Goal: Task Accomplishment & Management: Use online tool/utility

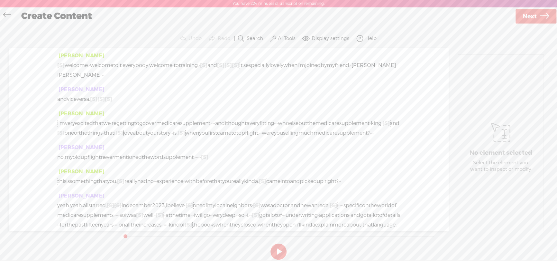
click at [250, 41] on label "Search" at bounding box center [255, 38] width 16 height 6
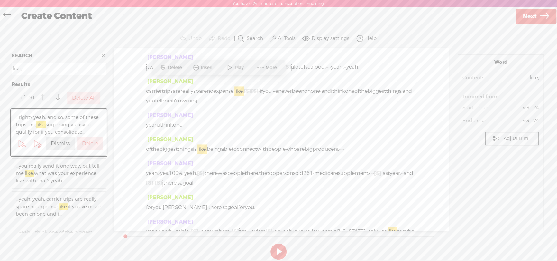
scroll to position [586, 0]
type input "like,"
click at [67, 131] on span "...right? yeah. and so, some of these trips are, like, surprisingly easy to qua…" at bounding box center [59, 125] width 86 height 22
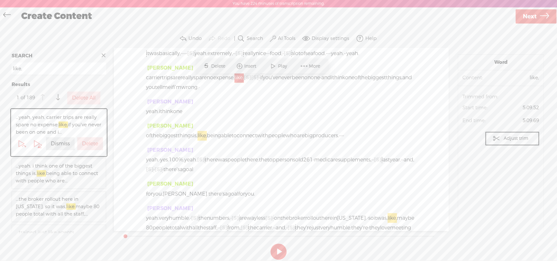
scroll to position [722, 0]
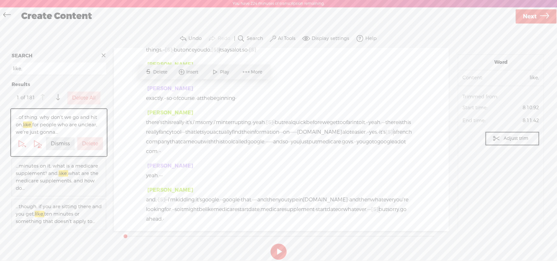
scroll to position [1255, 0]
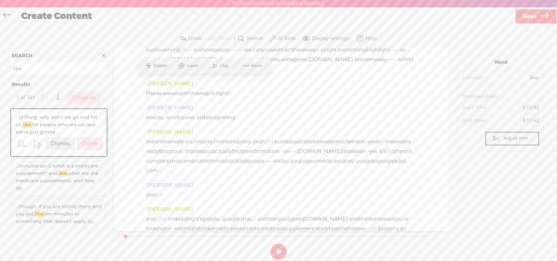
drag, startPoint x: 380, startPoint y: 72, endPoint x: 290, endPoint y: 85, distance: 90.7
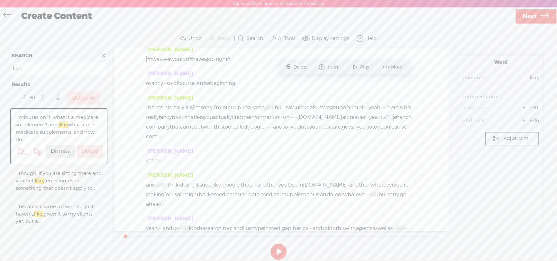
scroll to position [1280, 0]
click at [57, 127] on span "...minutes on it. what is a medicare supplement? and, like, what are the medica…" at bounding box center [59, 129] width 86 height 30
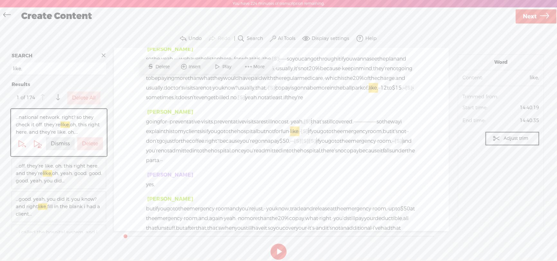
scroll to position [2255, 0]
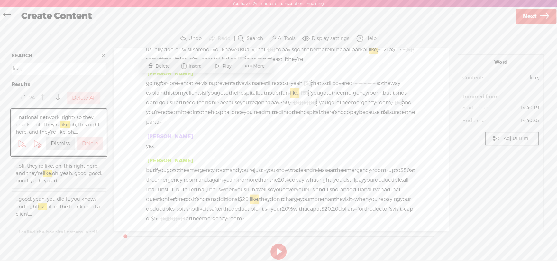
click at [30, 170] on span "...off. they're like, oh, this right here. and they're like, oh, yeah. good. go…" at bounding box center [59, 173] width 86 height 22
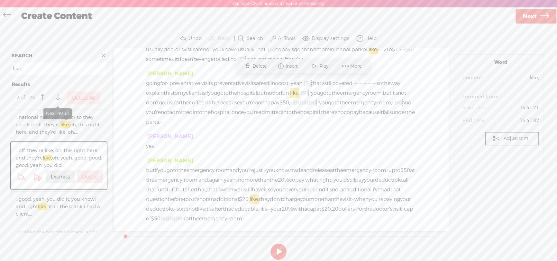
click at [57, 97] on span at bounding box center [58, 98] width 4 height 12
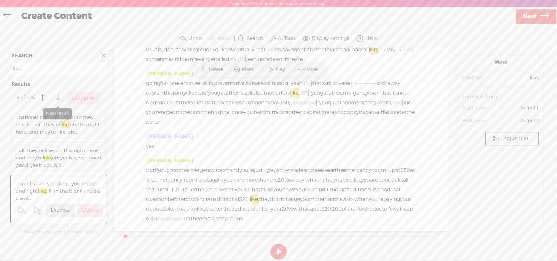
scroll to position [2265, 0]
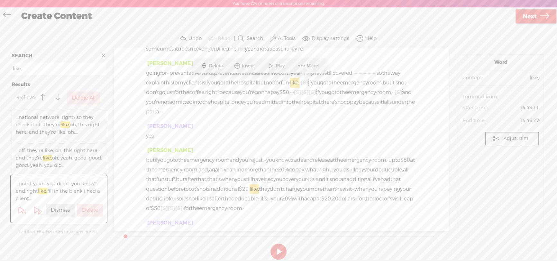
click at [48, 189] on span "...good. yeah. you did it. you know? and right like, fill in the blank i had a …" at bounding box center [59, 191] width 86 height 22
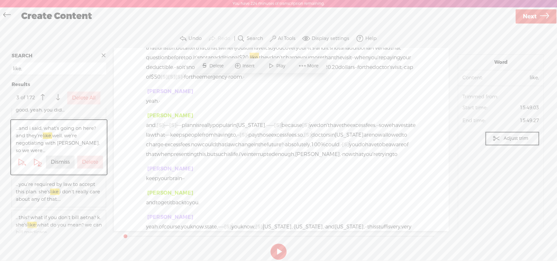
scroll to position [64, 0]
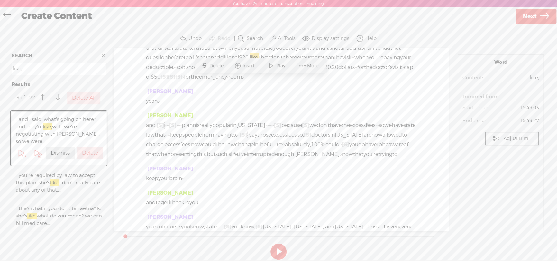
click at [57, 96] on span at bounding box center [58, 98] width 4 height 12
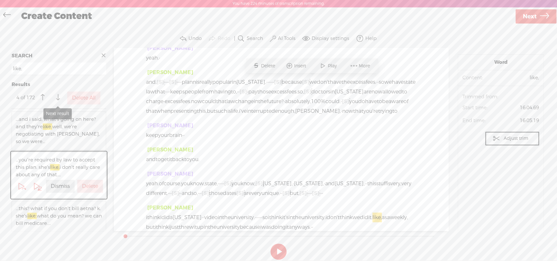
scroll to position [2439, 0]
click at [56, 97] on span at bounding box center [58, 98] width 4 height 12
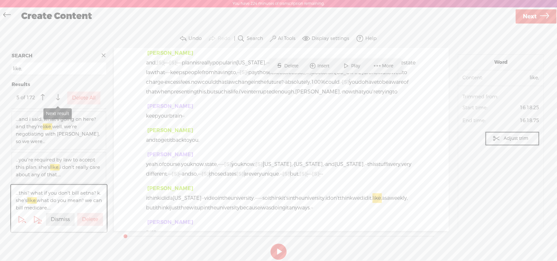
scroll to position [2458, 0]
click at [59, 97] on span at bounding box center [58, 98] width 4 height 12
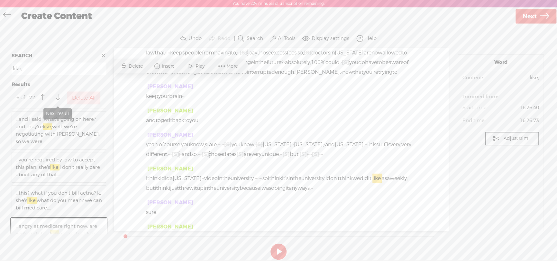
click at [59, 97] on span at bounding box center [58, 98] width 4 height 12
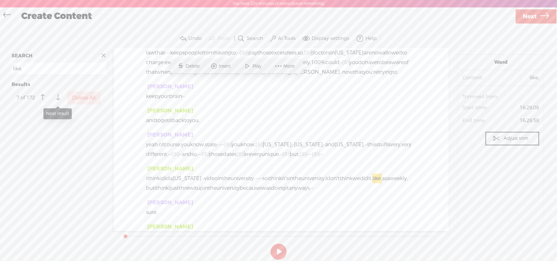
scroll to position [222, 0]
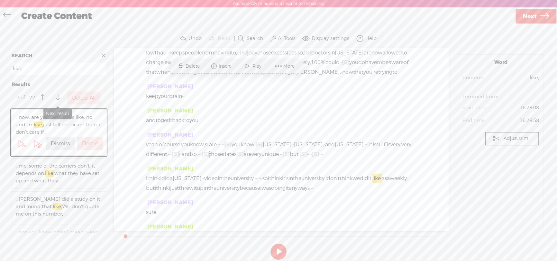
click at [59, 97] on span at bounding box center [58, 98] width 4 height 12
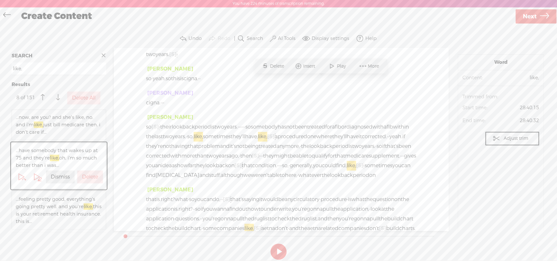
scroll to position [4869, 0]
click at [59, 99] on span at bounding box center [58, 98] width 4 height 12
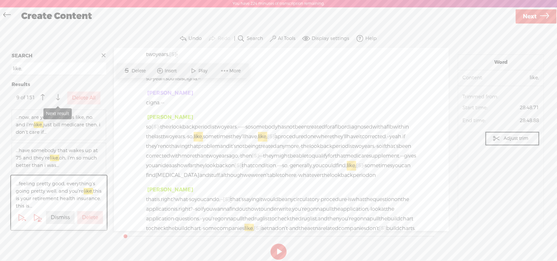
scroll to position [4912, 0]
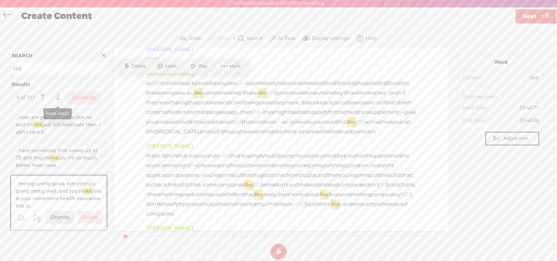
click at [57, 96] on span at bounding box center [58, 98] width 4 height 12
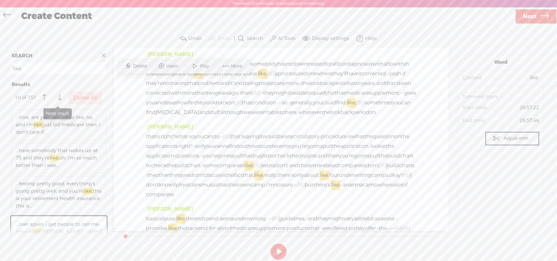
click at [58, 96] on span at bounding box center [60, 98] width 4 height 12
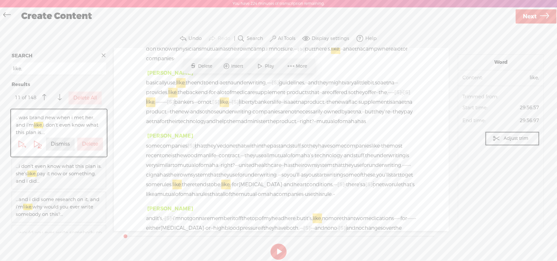
scroll to position [5077, 0]
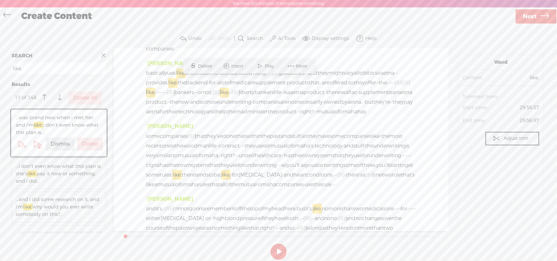
drag, startPoint x: 221, startPoint y: 81, endPoint x: 250, endPoint y: 81, distance: 28.9
click at [58, 97] on span at bounding box center [60, 98] width 4 height 12
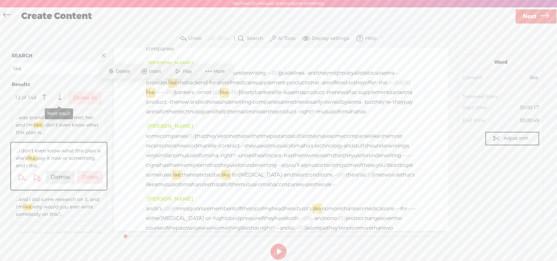
scroll to position [5102, 0]
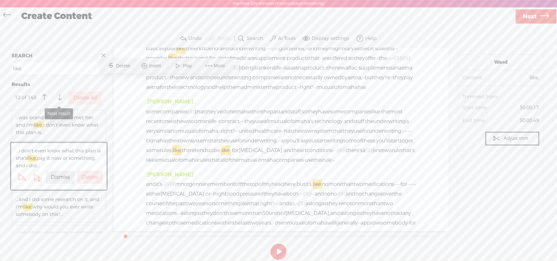
click at [58, 98] on span at bounding box center [60, 98] width 4 height 12
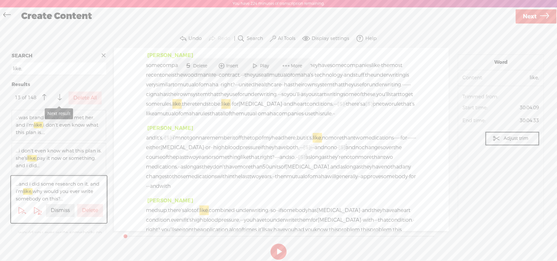
scroll to position [5150, 0]
click at [58, 98] on span at bounding box center [60, 98] width 4 height 12
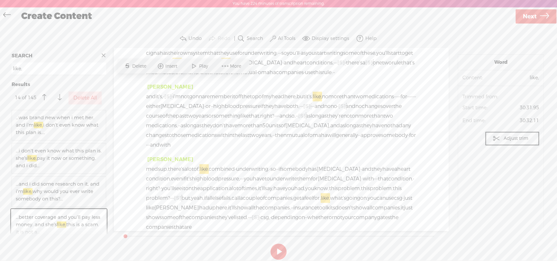
scroll to position [5199, 0]
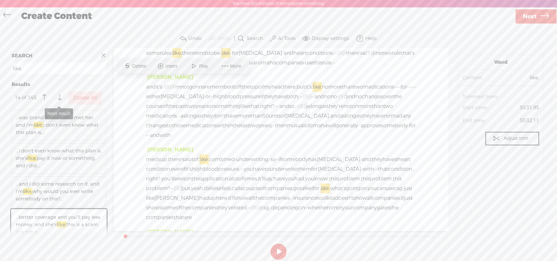
click at [56, 94] on button at bounding box center [59, 97] width 13 height 13
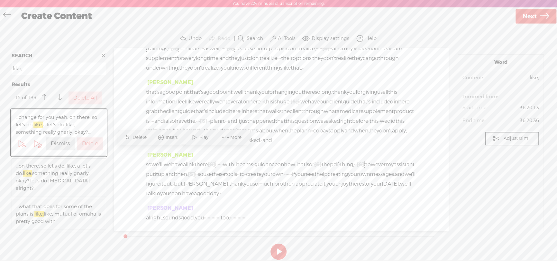
scroll to position [6605, 0]
drag, startPoint x: 177, startPoint y: 80, endPoint x: 233, endPoint y: 80, distance: 56.6
drag, startPoint x: 179, startPoint y: 80, endPoint x: 233, endPoint y: 80, distance: 54.4
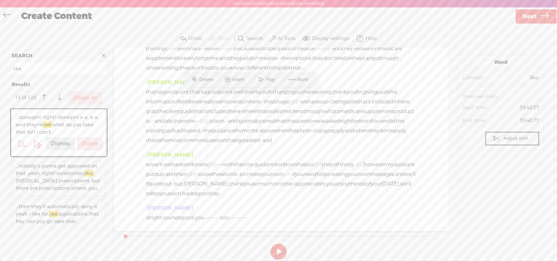
scroll to position [7467, 0]
click at [59, 97] on span at bounding box center [60, 98] width 4 height 12
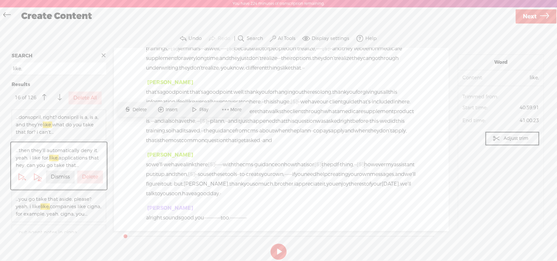
scroll to position [7753, 0]
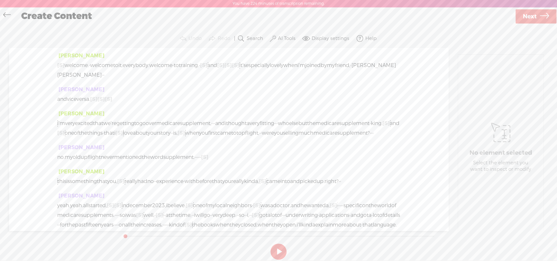
click at [253, 37] on label "Search" at bounding box center [255, 38] width 16 height 6
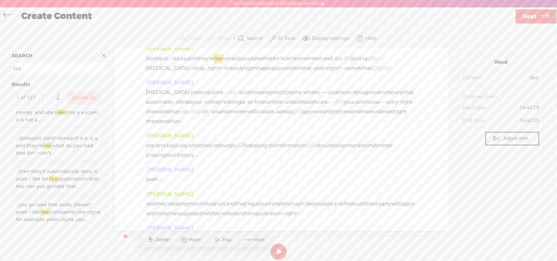
scroll to position [515, 0]
type input "like,"
click at [70, 139] on span "...then they'll automatically deny it. yeah. i like for, like, applications tha…" at bounding box center [59, 137] width 86 height 22
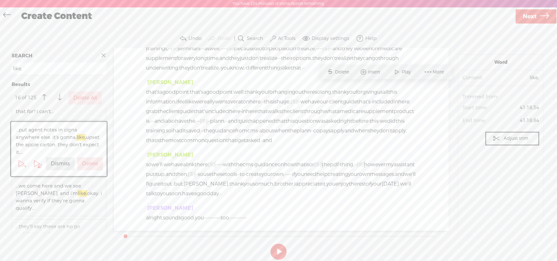
scroll to position [7768, 0]
click at [41, 184] on span "...they'll say these are no go questions. and then, like, unitedhealthcare and …" at bounding box center [59, 197] width 86 height 30
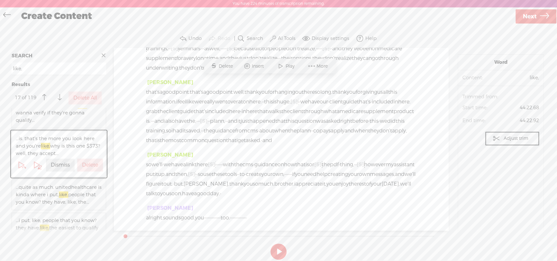
scroll to position [8419, 0]
click at [45, 187] on span "...quite as much. unitedhealthcare is kinda where i put, like, people that you …" at bounding box center [59, 194] width 86 height 22
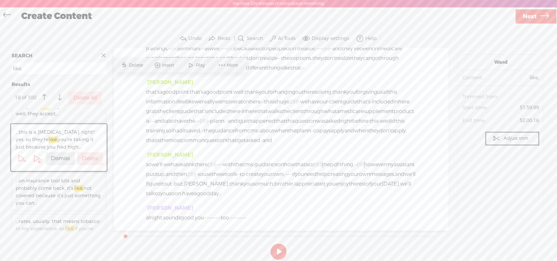
scroll to position [9784, 0]
click at [40, 189] on span "...on insurance tool kits and probably come back, it's, like, not covered becau…" at bounding box center [59, 192] width 86 height 30
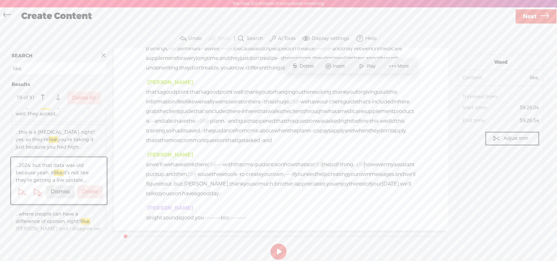
scroll to position [11202, 0]
drag, startPoint x: 336, startPoint y: 80, endPoint x: 353, endPoint y: 82, distance: 17.4
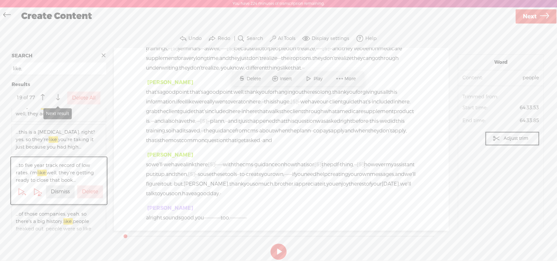
click at [59, 96] on span at bounding box center [58, 98] width 4 height 12
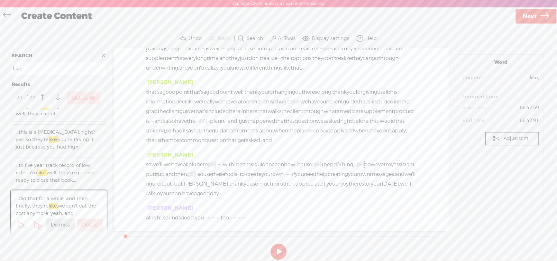
scroll to position [12811, 0]
click at [55, 97] on button at bounding box center [58, 97] width 13 height 13
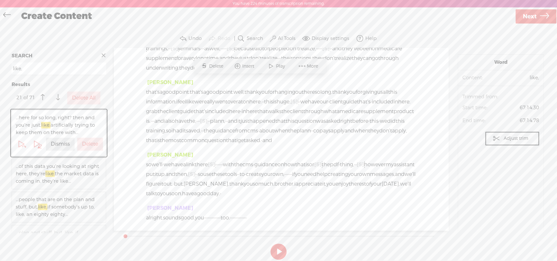
scroll to position [12765, 0]
click at [55, 95] on button at bounding box center [58, 97] width 13 height 13
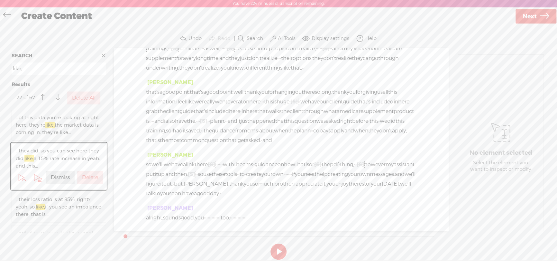
scroll to position [12910, 0]
